Goal: Task Accomplishment & Management: Use online tool/utility

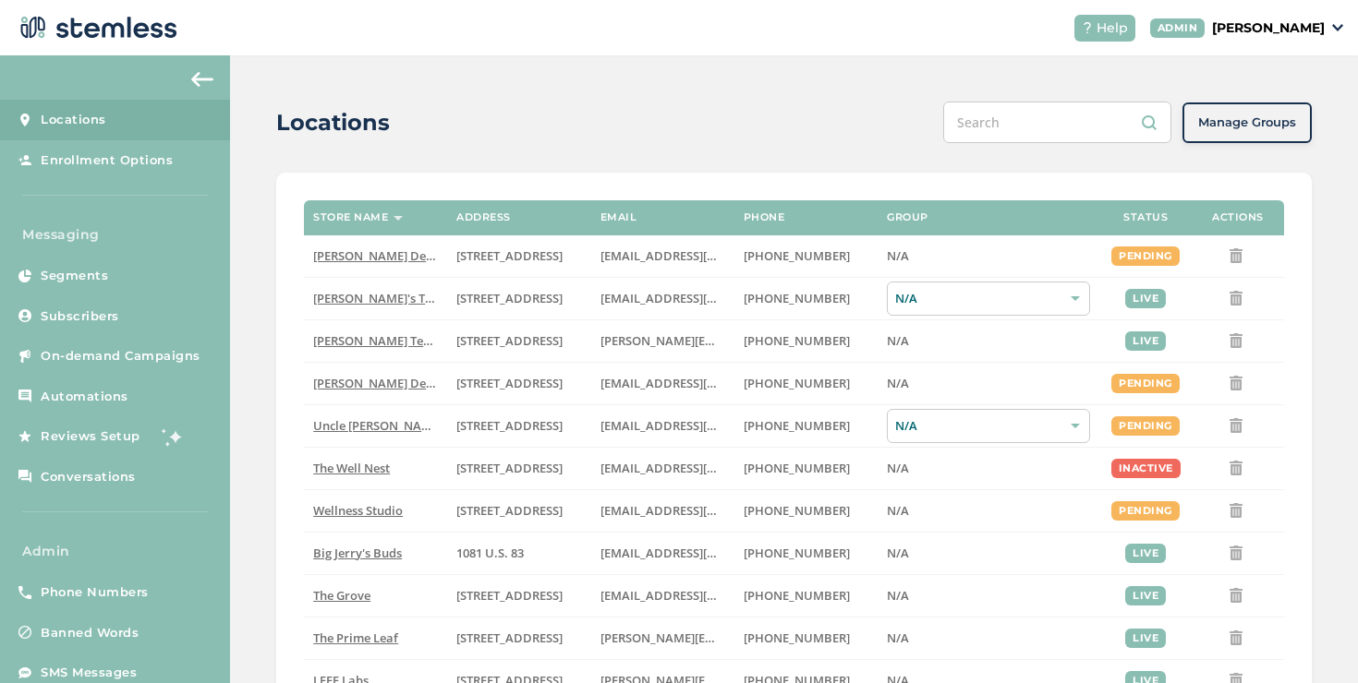
click at [1230, 33] on p "[PERSON_NAME]" at bounding box center [1268, 27] width 113 height 19
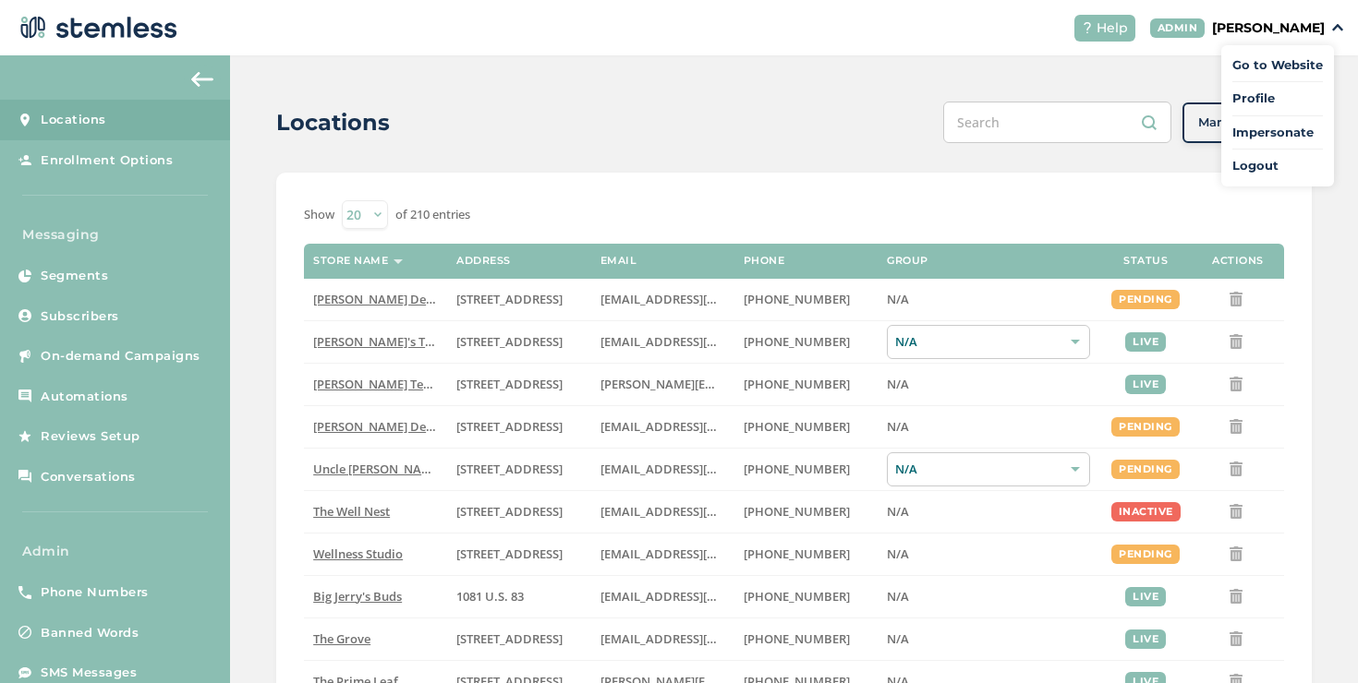
click at [1247, 127] on span "Impersonate" at bounding box center [1277, 133] width 91 height 18
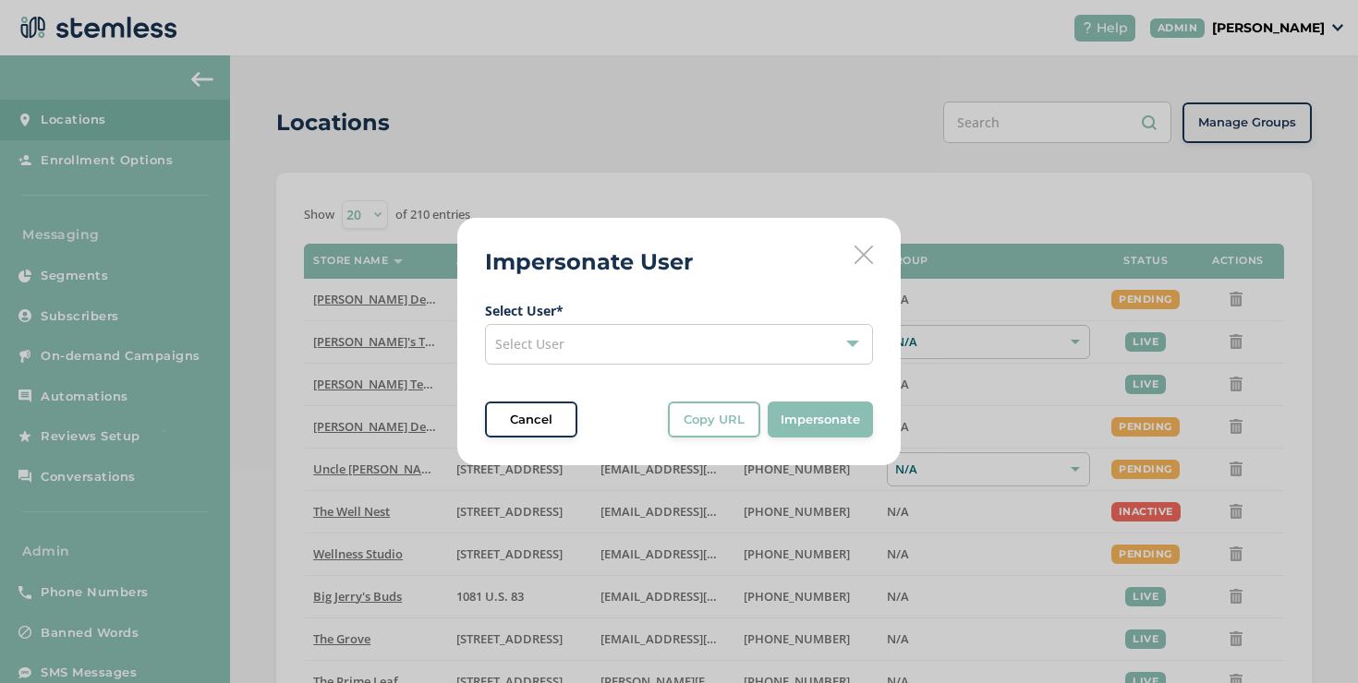
click at [648, 348] on div "Select User" at bounding box center [679, 344] width 388 height 41
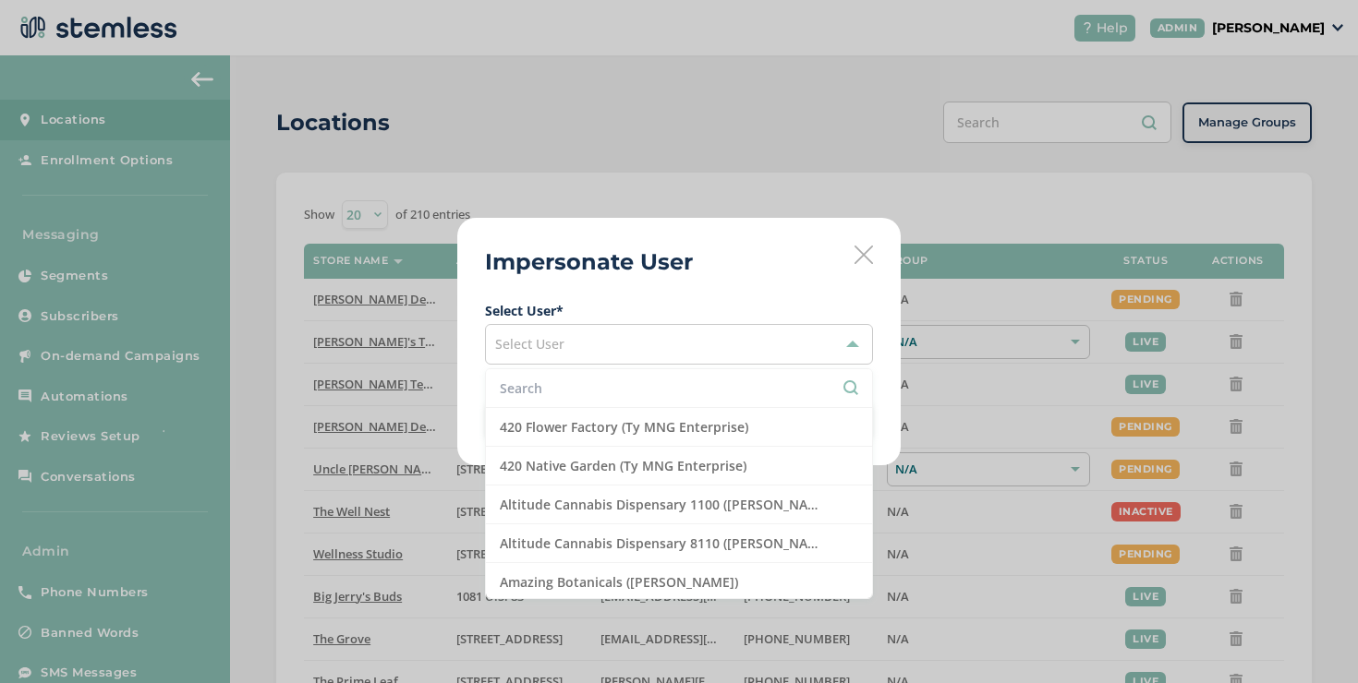
click at [582, 393] on input "text" at bounding box center [679, 388] width 358 height 19
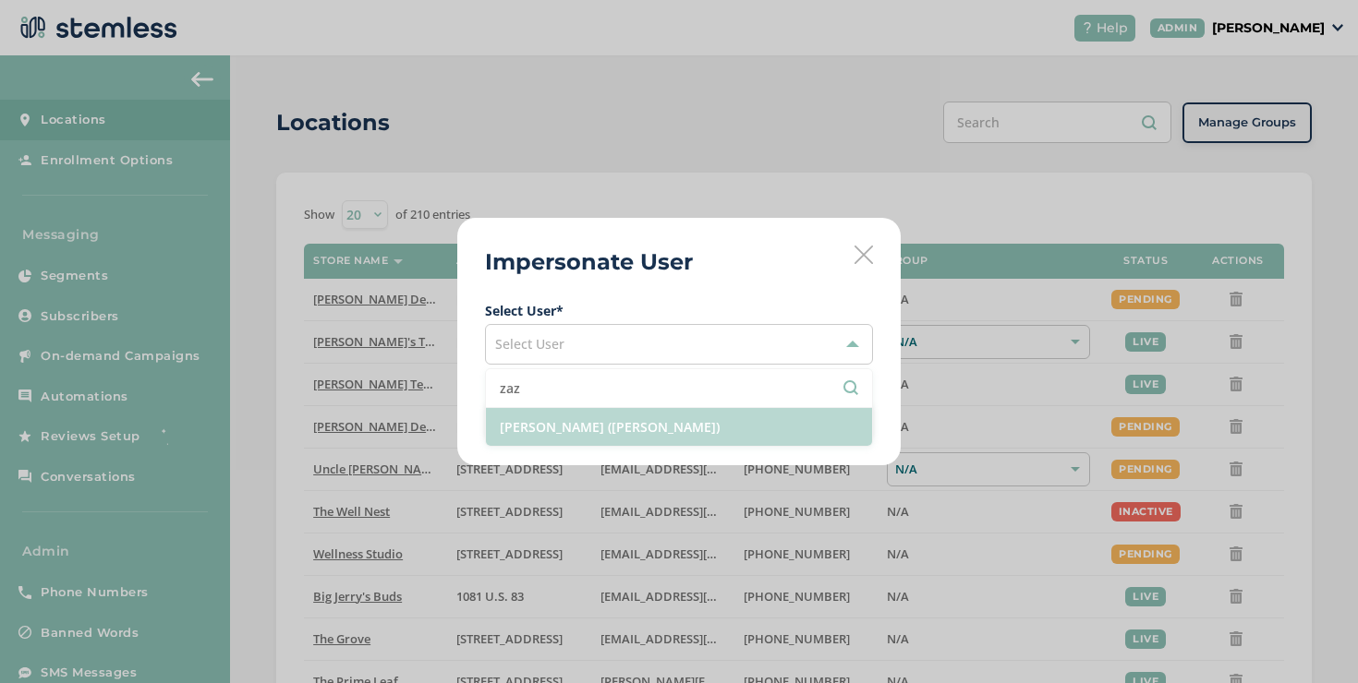
type input "zaz"
click at [594, 428] on li "[PERSON_NAME] ([PERSON_NAME])" at bounding box center [679, 427] width 386 height 38
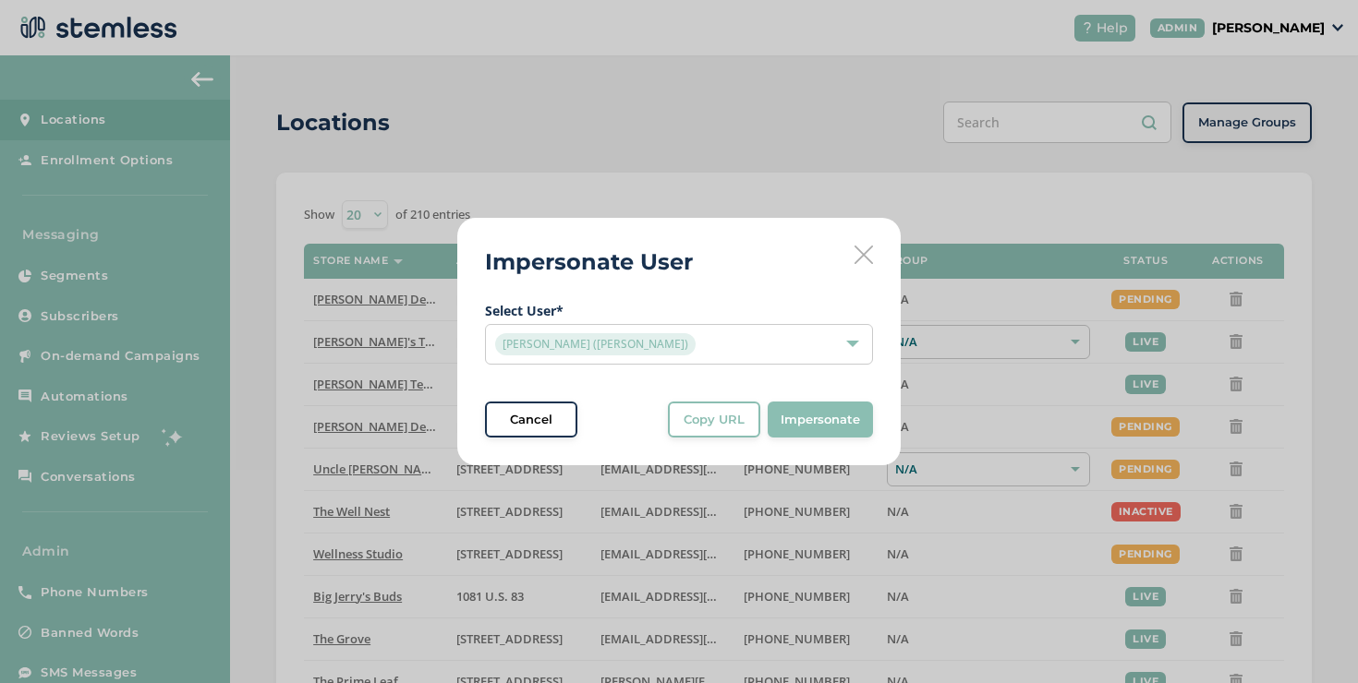
click at [720, 396] on span "Select User * [PERSON_NAME] ([PERSON_NAME]) Cancel Copy URL Copy URL to clipboa…" at bounding box center [679, 370] width 388 height 138
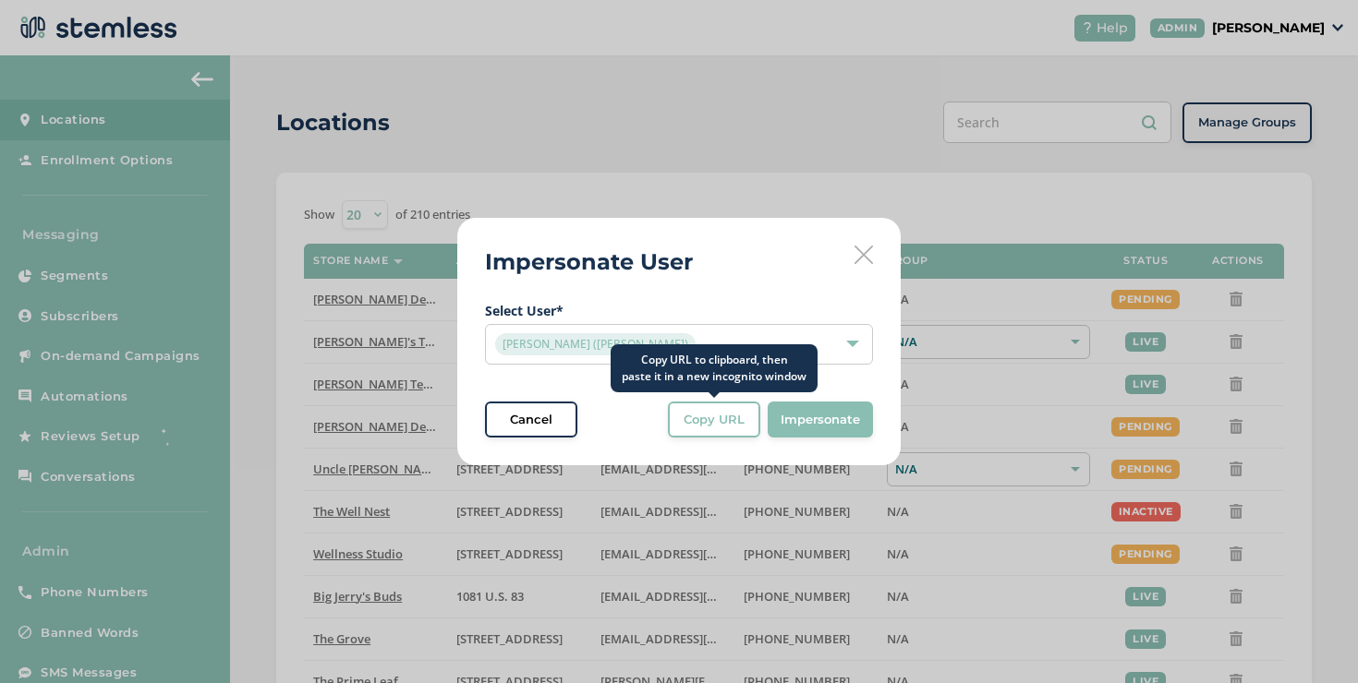
click at [721, 405] on button "Copy URL" at bounding box center [714, 420] width 92 height 37
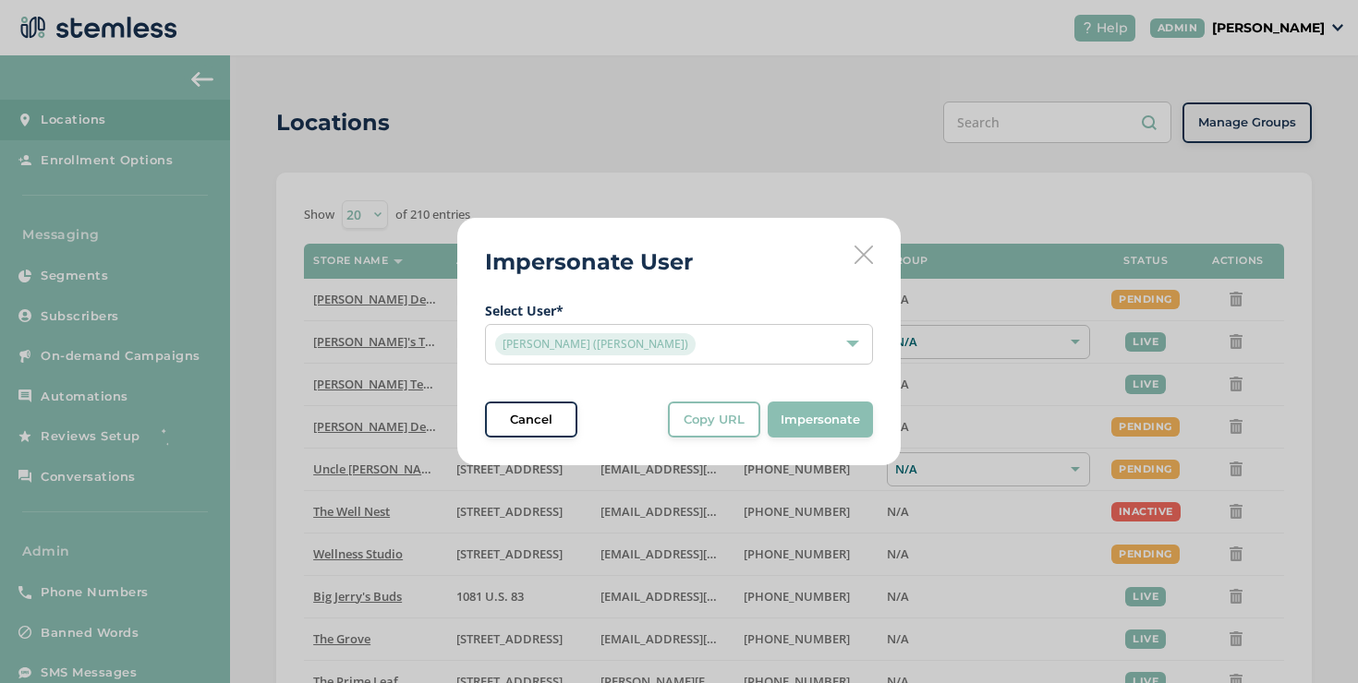
click at [855, 260] on icon at bounding box center [863, 255] width 18 height 18
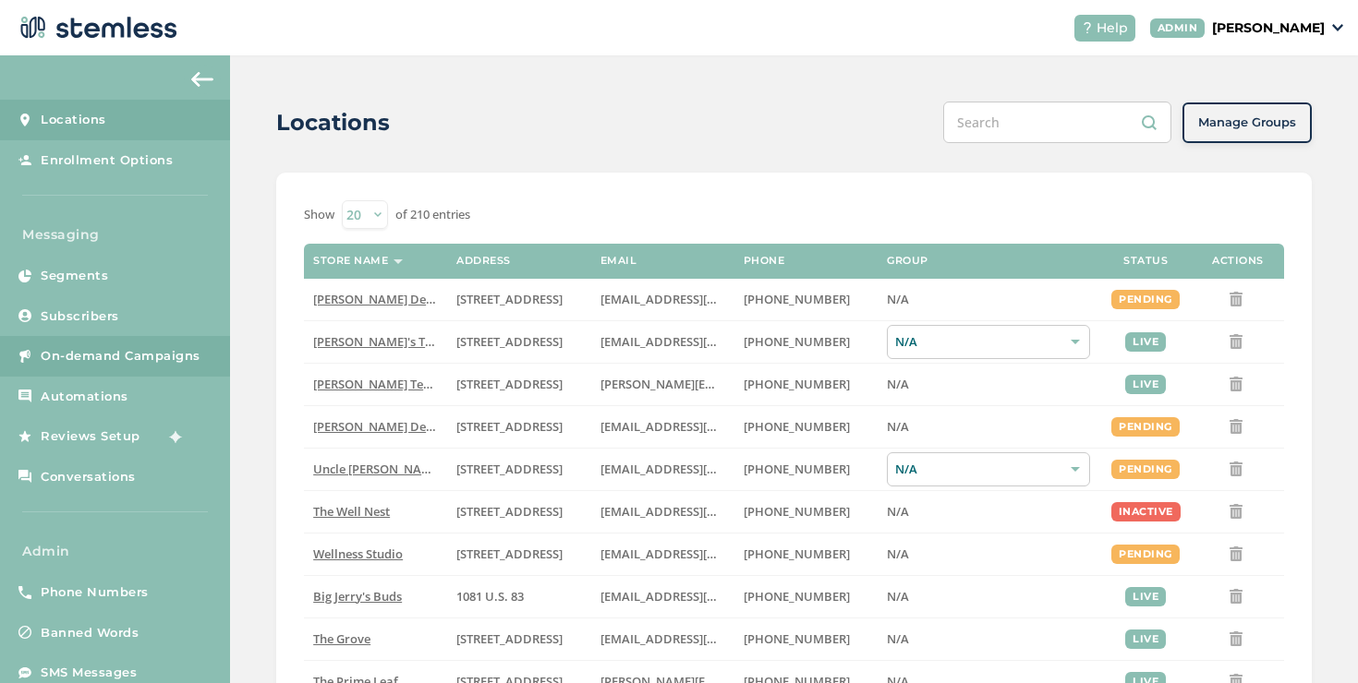
click at [39, 368] on link "On-demand Campaigns" at bounding box center [115, 356] width 230 height 41
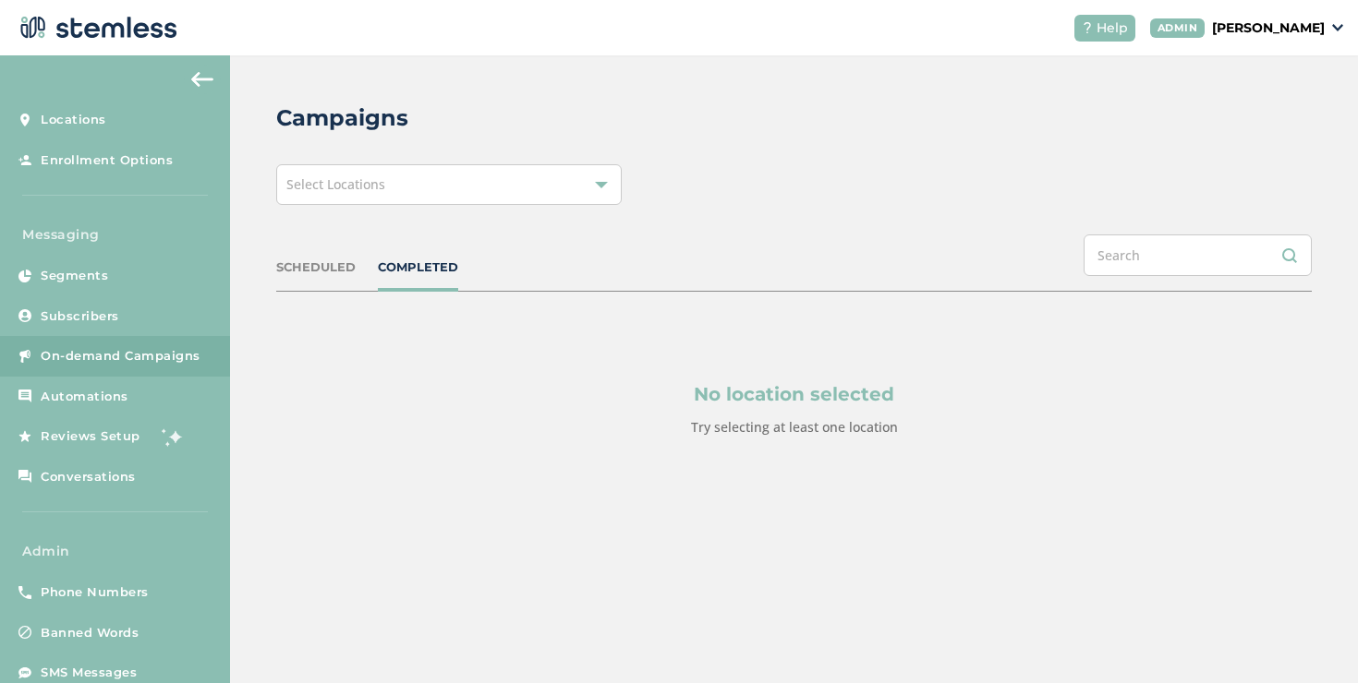
click at [614, 148] on div "Campaigns Select Locations SCHEDULED COMPLETED No location selected Try selecti…" at bounding box center [794, 313] width 1128 height 517
click at [586, 186] on div "Select Locations" at bounding box center [448, 184] width 345 height 41
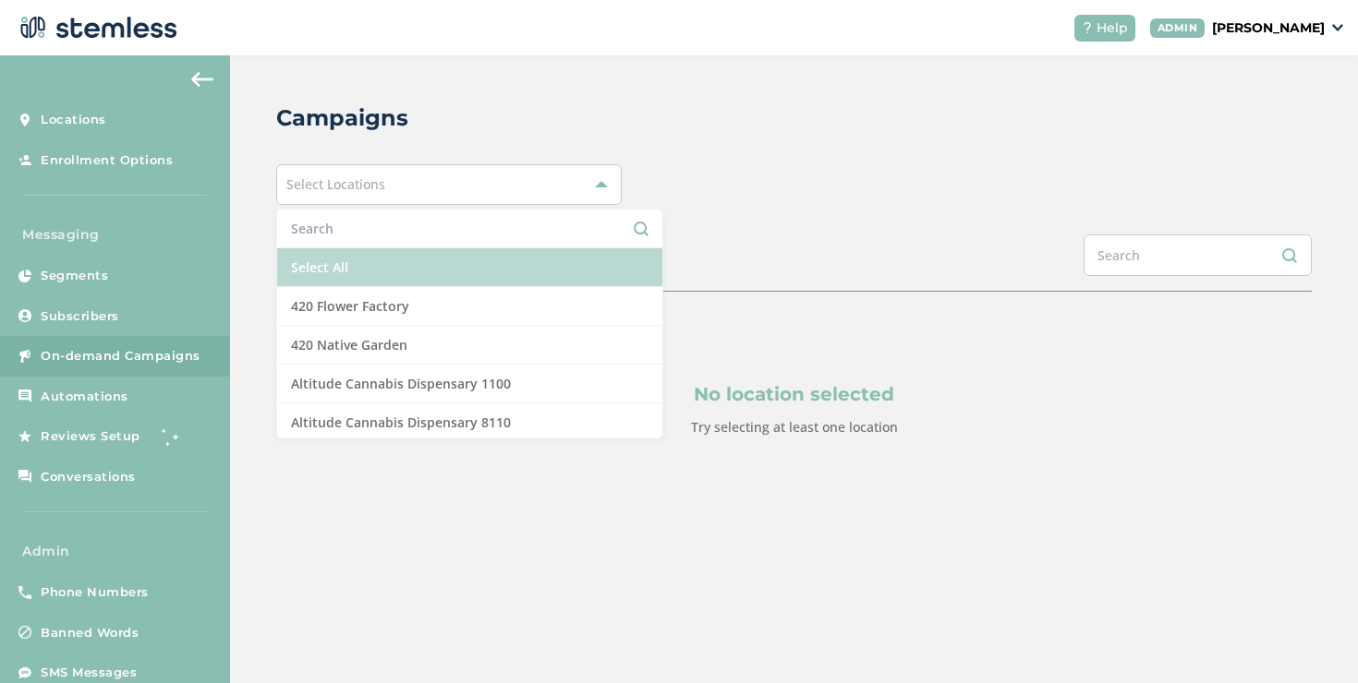
click at [456, 262] on li "Select All" at bounding box center [469, 267] width 385 height 39
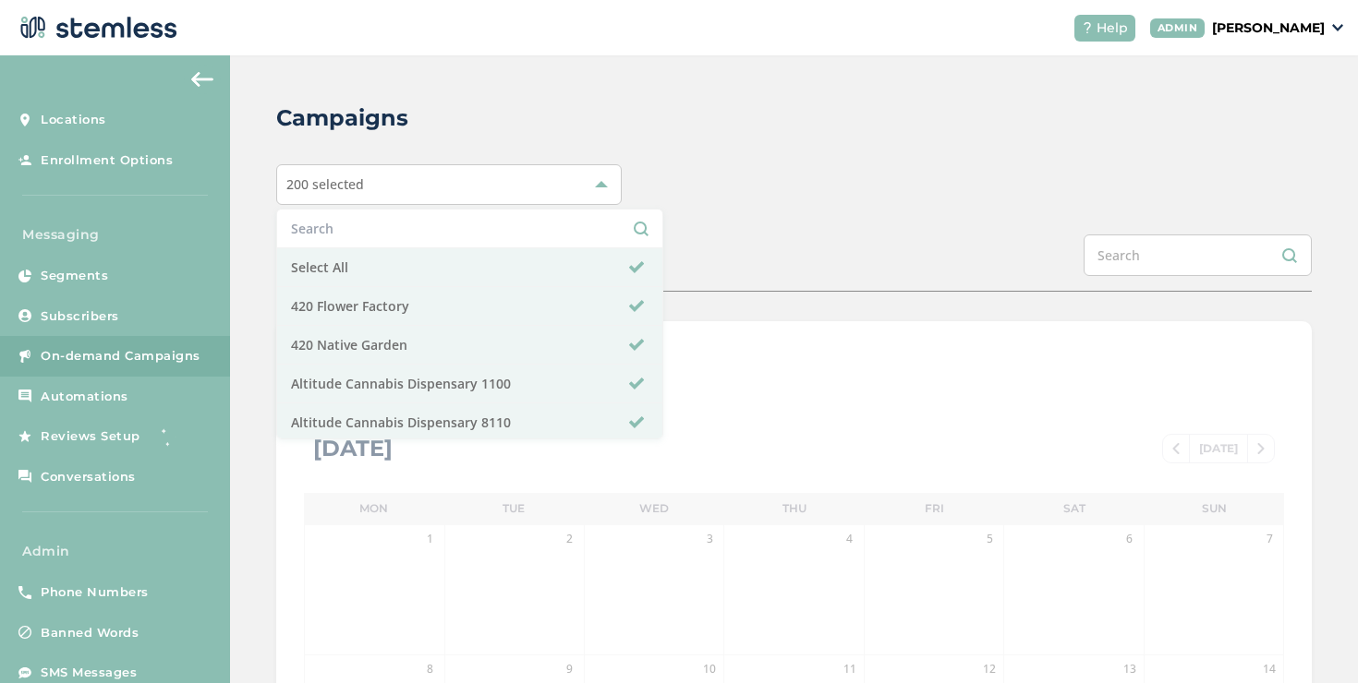
click at [793, 224] on div "Campaigns 200 selected Select All 420 Flower Factory 420 Native Garden Altitude…" at bounding box center [794, 652] width 1128 height 1195
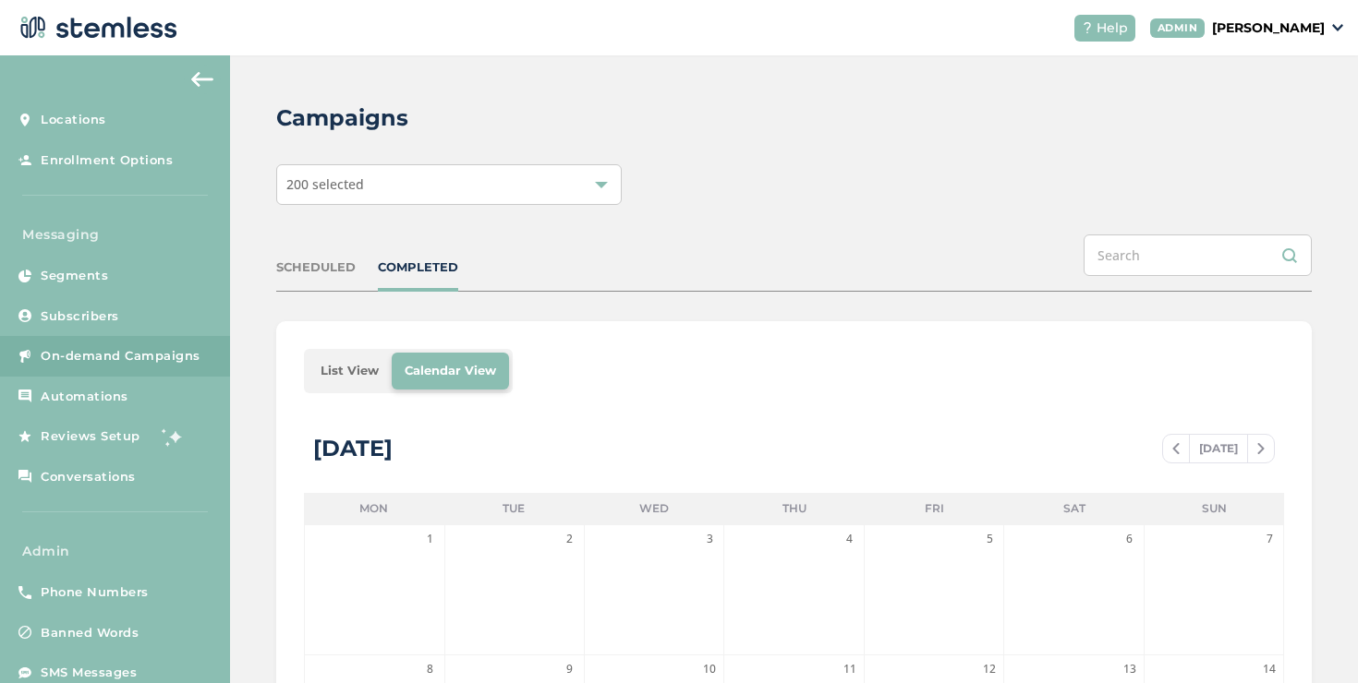
click at [361, 368] on li "List View" at bounding box center [350, 371] width 84 height 37
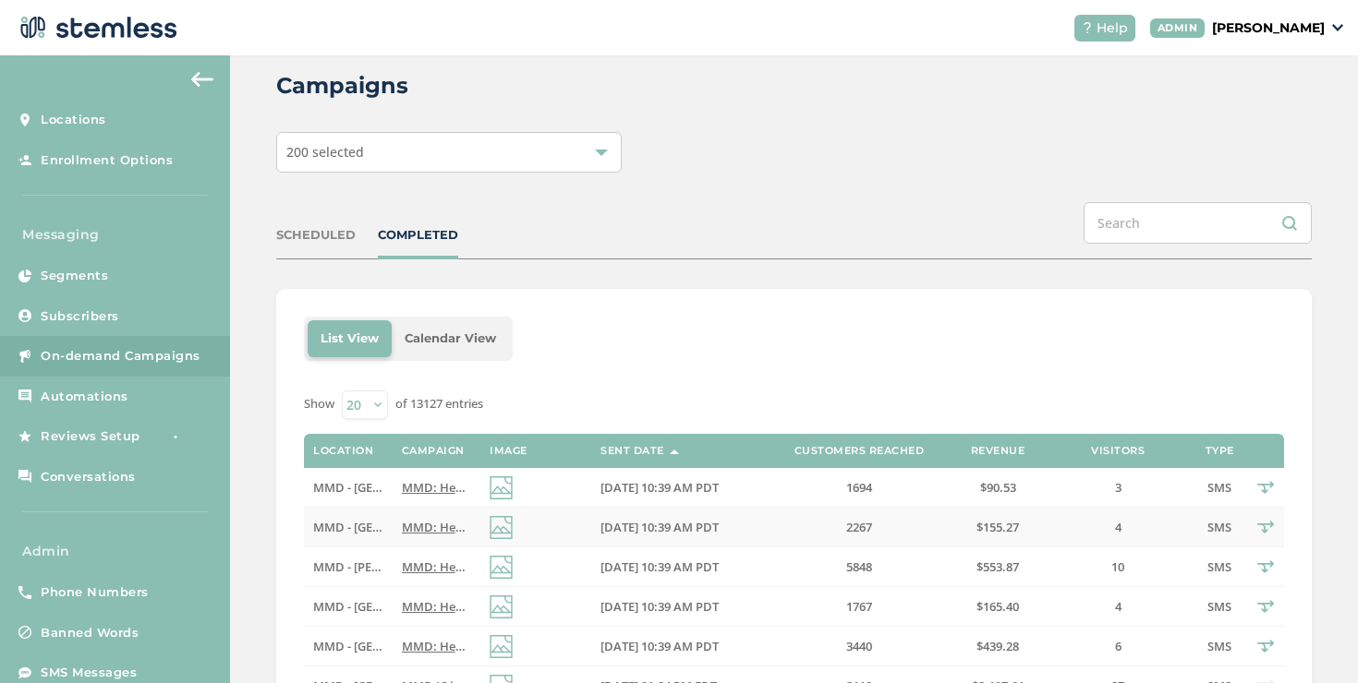
scroll to position [114, 0]
